Goal: Navigation & Orientation: Understand site structure

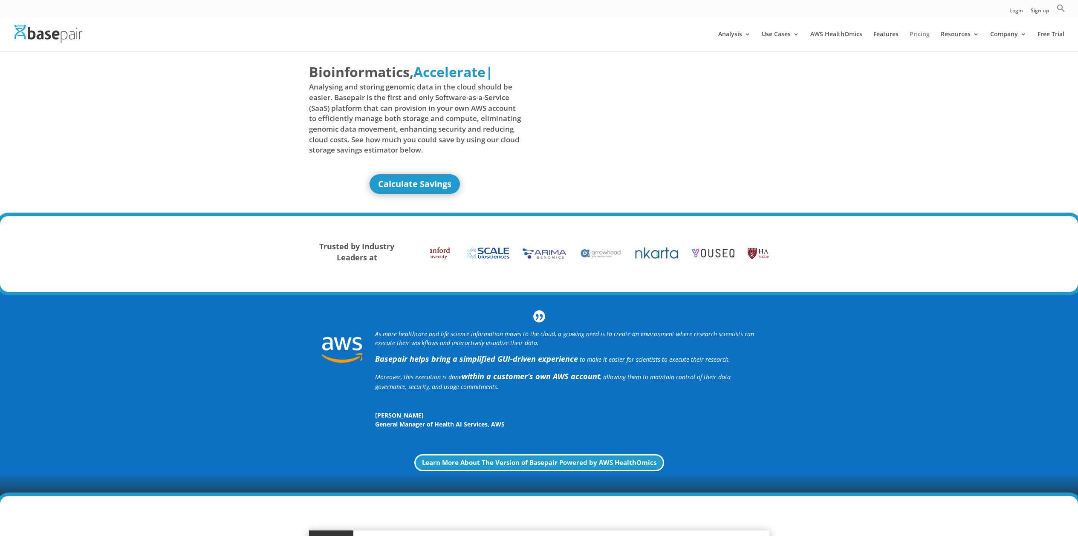
click at [923, 34] on link "Pricing" at bounding box center [920, 41] width 20 height 20
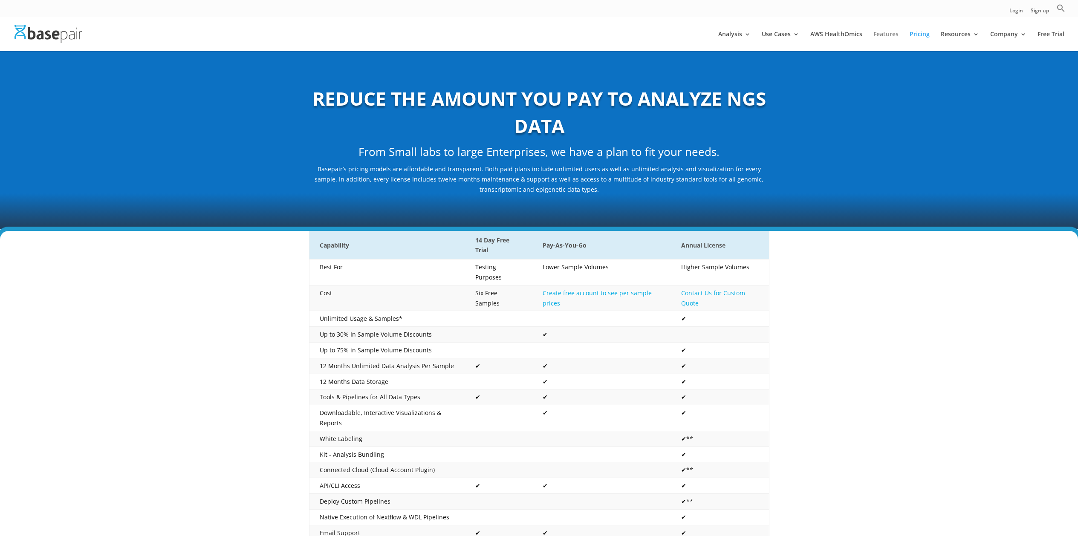
click at [896, 33] on link "Features" at bounding box center [886, 41] width 25 height 20
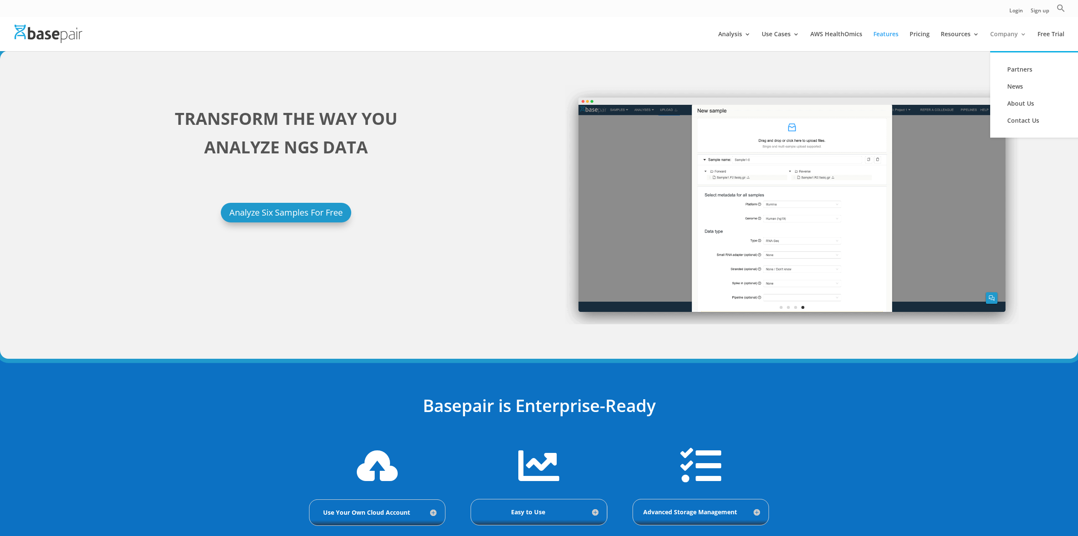
click at [1013, 37] on link "Company" at bounding box center [1009, 41] width 36 height 20
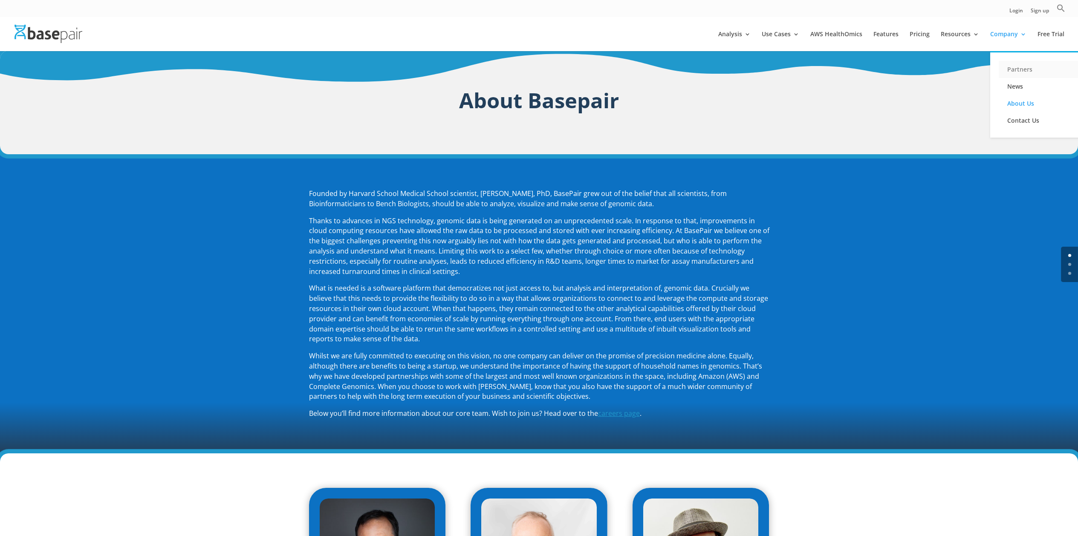
click at [1022, 70] on link "Partners" at bounding box center [1041, 69] width 85 height 17
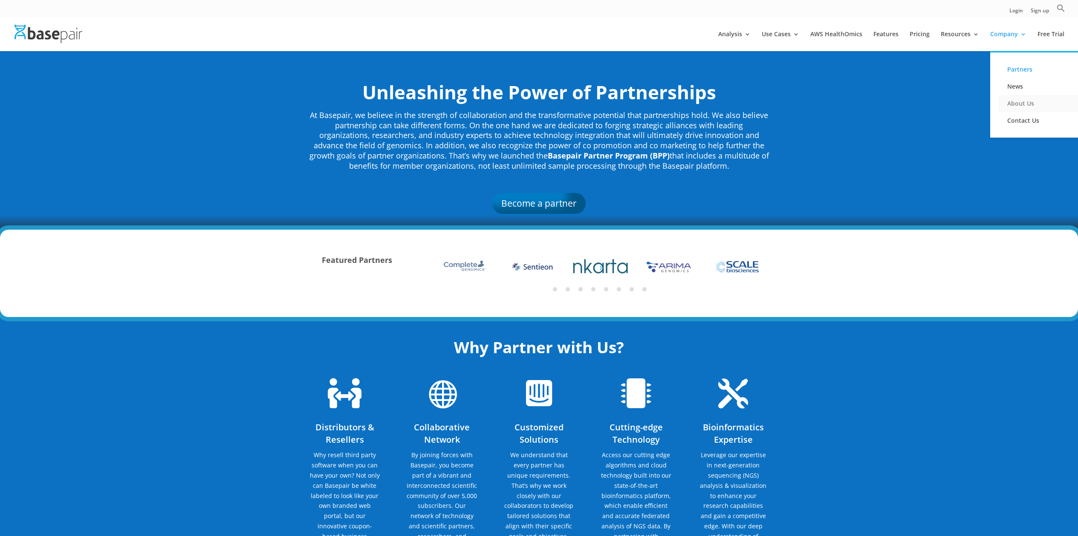
click at [1016, 104] on link "About Us" at bounding box center [1041, 103] width 85 height 17
